Goal: Information Seeking & Learning: Learn about a topic

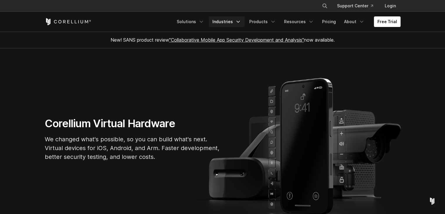
click at [227, 18] on link "Industries" at bounding box center [227, 21] width 36 height 11
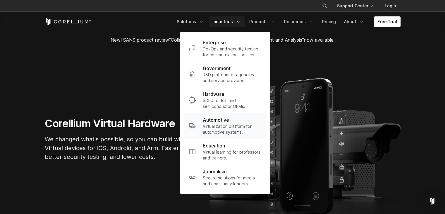
click at [226, 124] on p "Virtualization platform for automotive systems." at bounding box center [232, 129] width 59 height 12
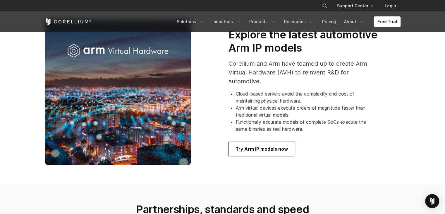
scroll to position [322, 0]
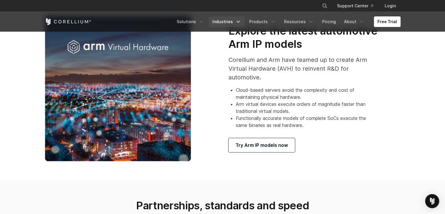
click at [235, 20] on link "Industries" at bounding box center [227, 21] width 36 height 11
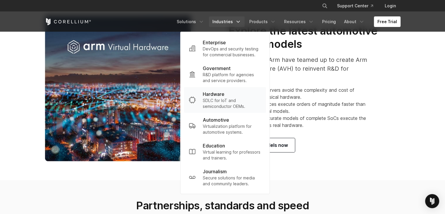
click at [229, 108] on p "SDLC for IoT and semiconductor OEMs." at bounding box center [232, 104] width 59 height 12
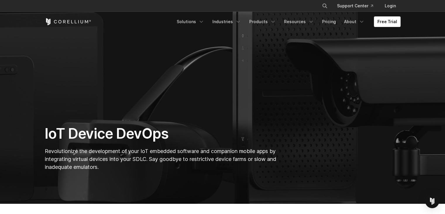
click at [191, 14] on div "Free Trial Solutions IoT" at bounding box center [223, 22] width 356 height 20
click at [192, 22] on link "Solutions" at bounding box center [190, 21] width 35 height 11
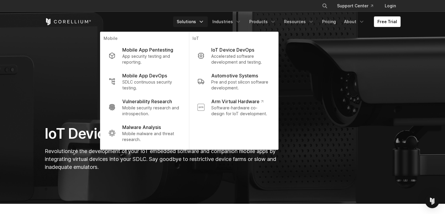
click at [192, 22] on link "Solutions" at bounding box center [190, 21] width 35 height 11
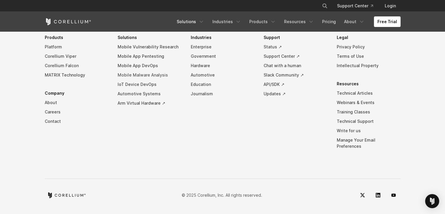
scroll to position [1652, 0]
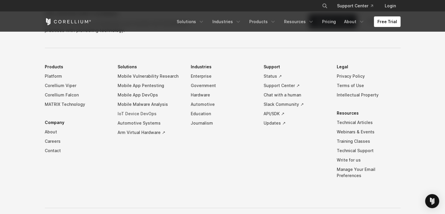
drag, startPoint x: 110, startPoint y: 117, endPoint x: 181, endPoint y: 120, distance: 71.2
click at [181, 120] on ul "Products Platform Corellium Viper Corellium Falcon MATRIX Technology Company Ab…" at bounding box center [223, 125] width 356 height 127
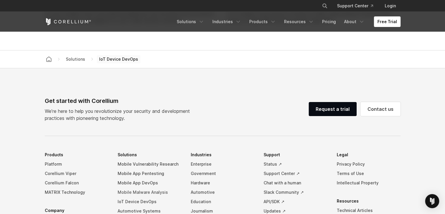
scroll to position [1681, 0]
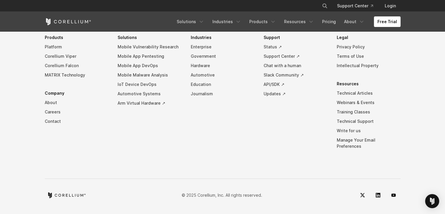
click at [209, 192] on p "© 2025 Corellium, Inc. All rights reserved." at bounding box center [222, 195] width 81 height 6
